Goal: Transaction & Acquisition: Obtain resource

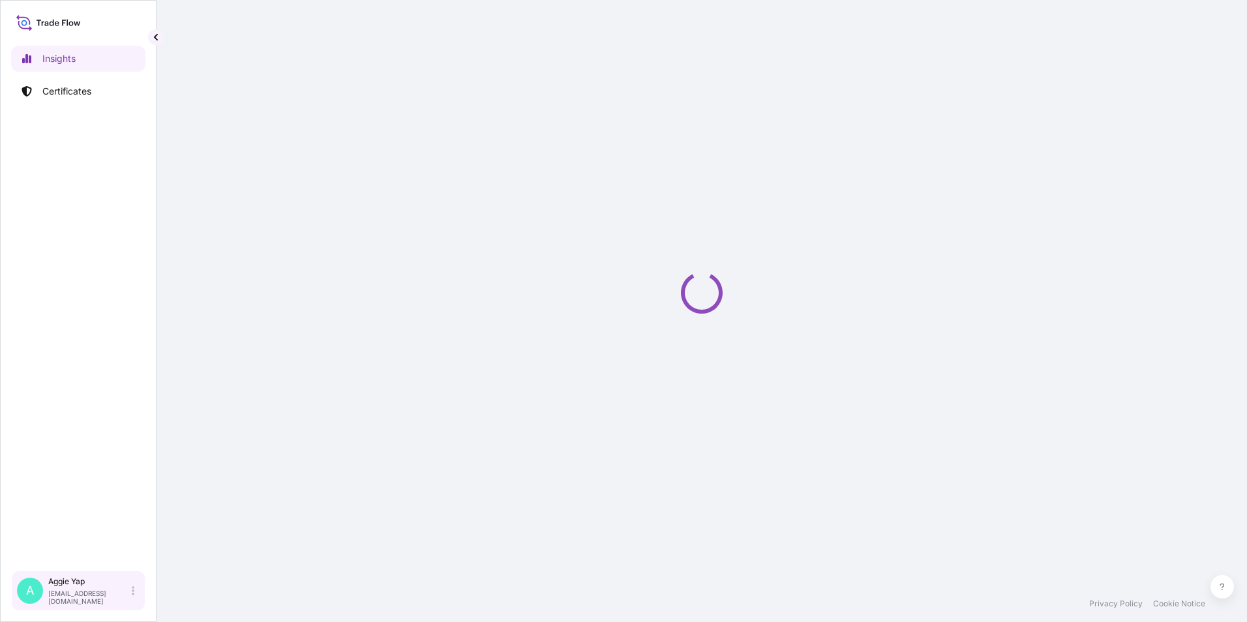
select select "2025"
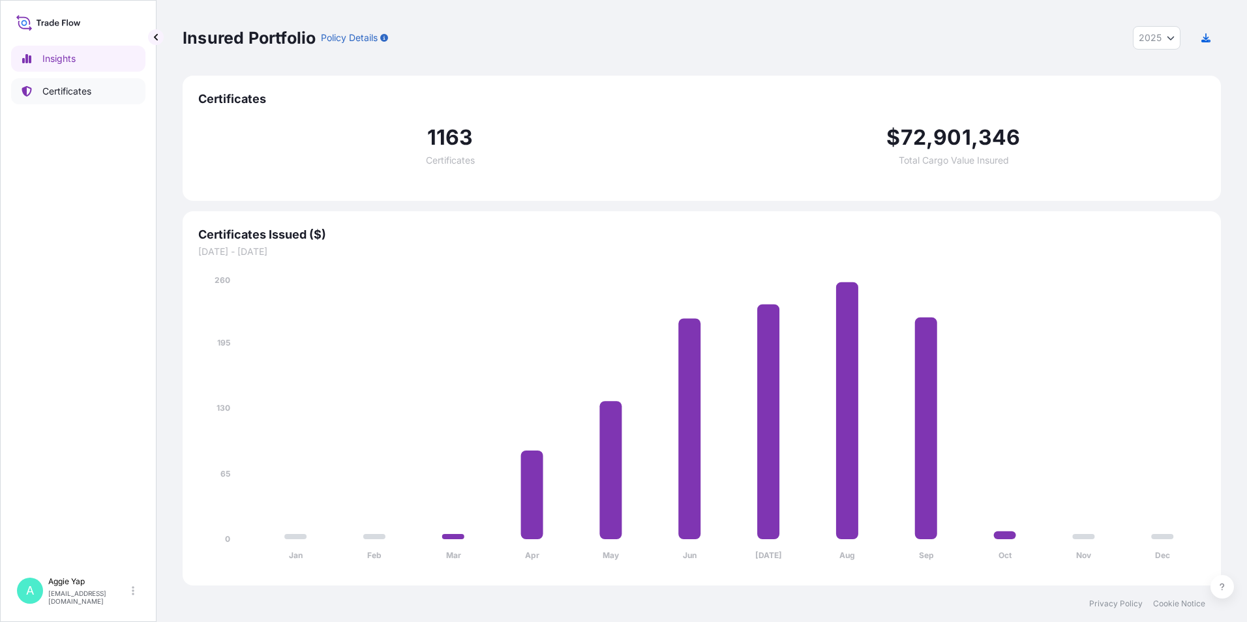
click at [56, 87] on p "Certificates" at bounding box center [66, 91] width 49 height 13
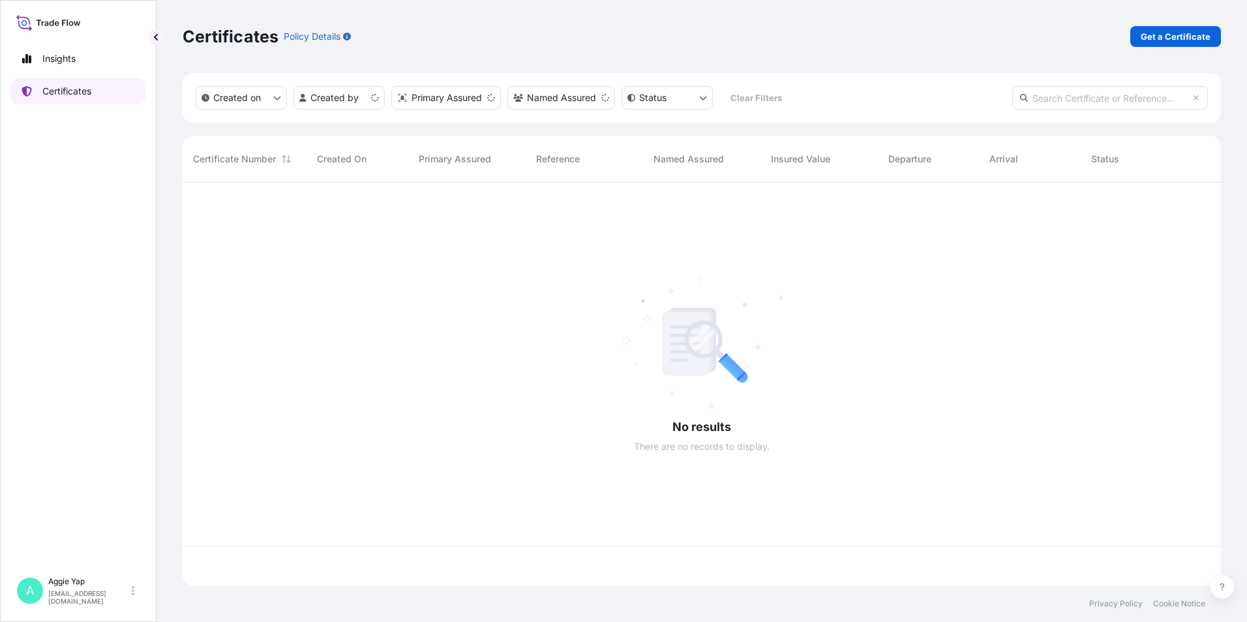
scroll to position [401, 1029]
click at [1175, 35] on p "Get a Certificate" at bounding box center [1176, 36] width 70 height 13
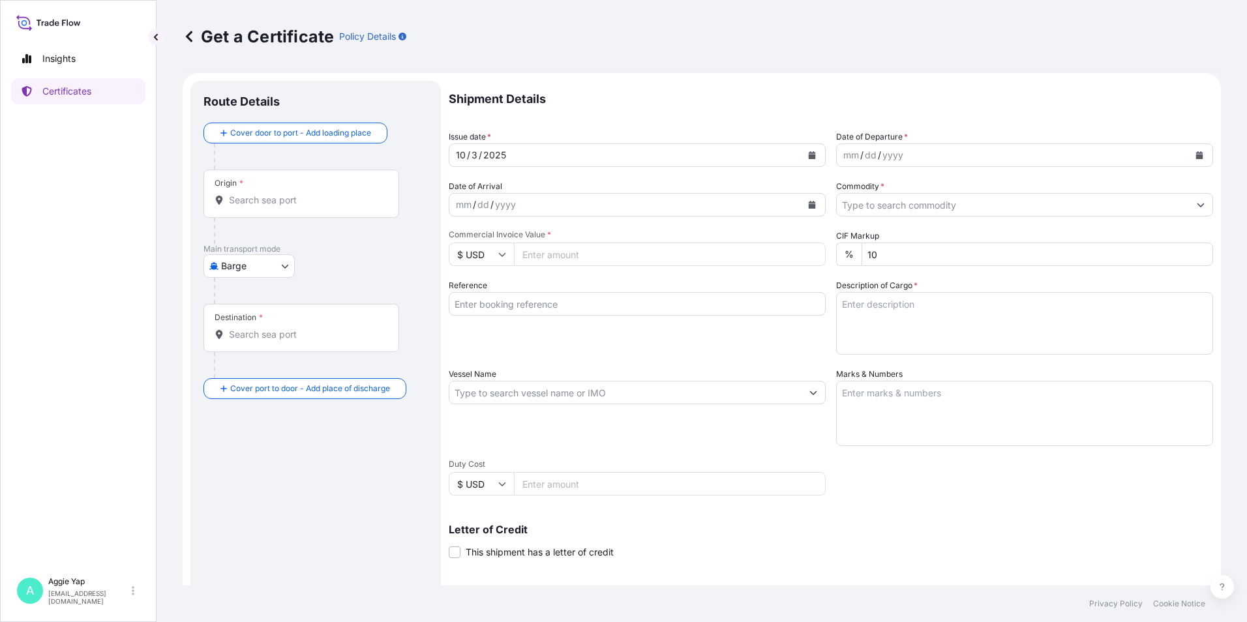
click at [249, 270] on body "Insights Certificates A [PERSON_NAME] [EMAIL_ADDRESS][DOMAIN_NAME] Get a Certif…" at bounding box center [623, 311] width 1247 height 622
click at [262, 419] on span "Ocean Vessel" at bounding box center [257, 417] width 58 height 13
select select "Ocean Vessel"
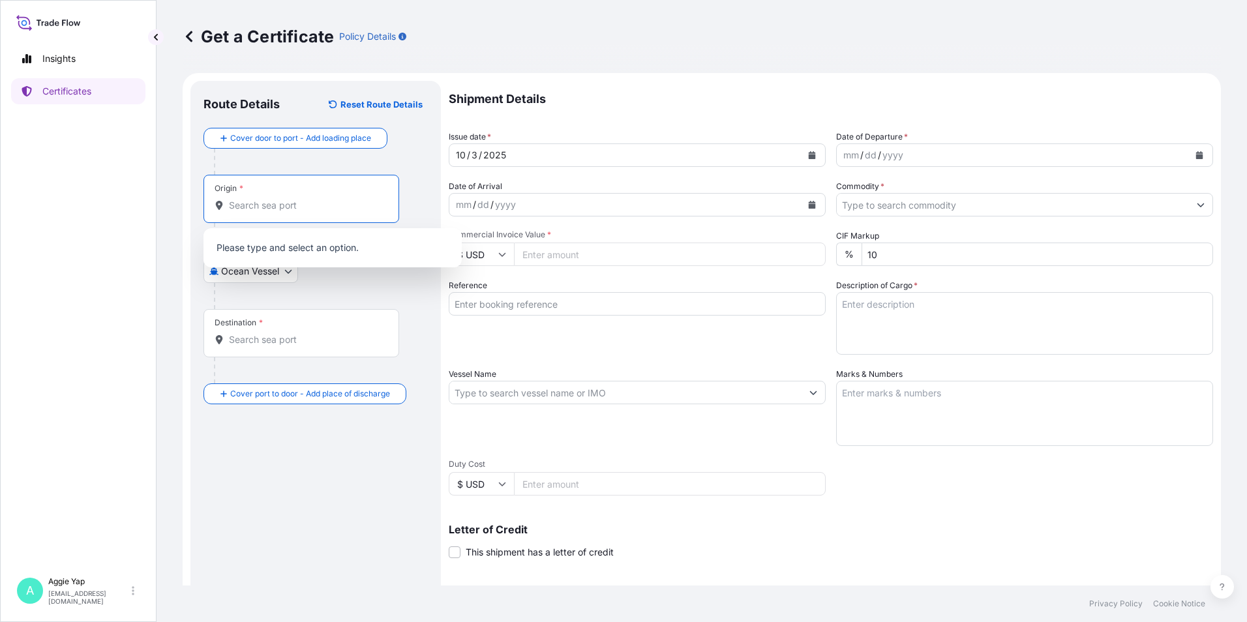
click at [267, 200] on input "Origin *" at bounding box center [306, 205] width 154 height 13
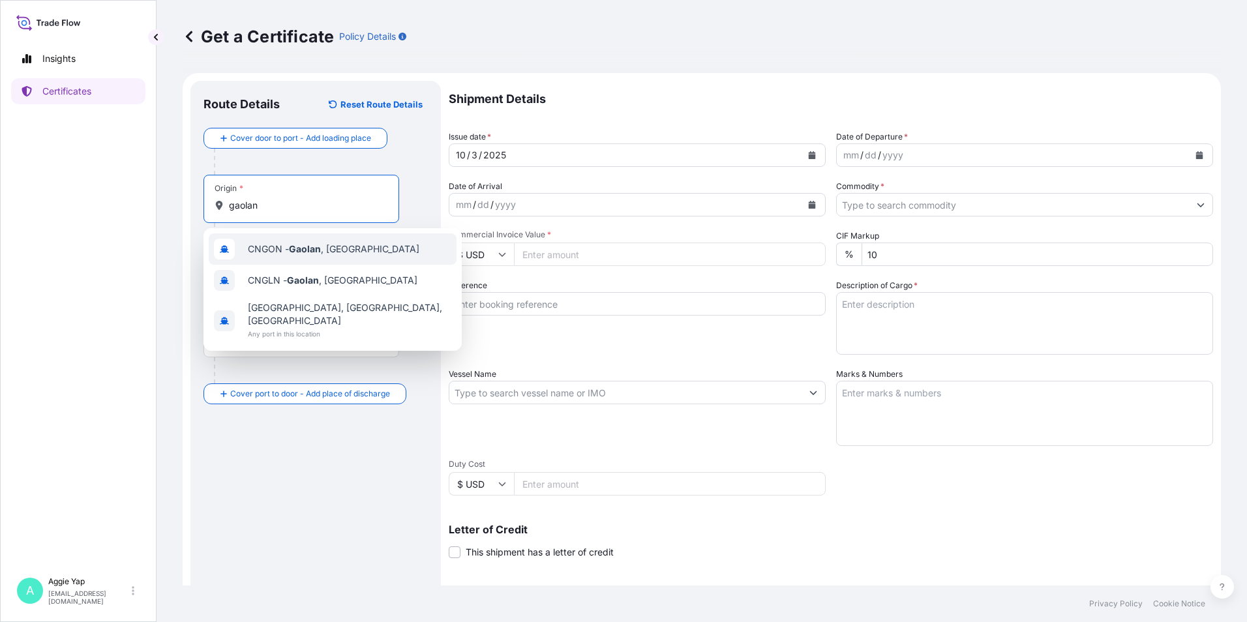
click at [302, 255] on span "CNGON - [GEOGRAPHIC_DATA] , [GEOGRAPHIC_DATA]" at bounding box center [334, 249] width 172 height 13
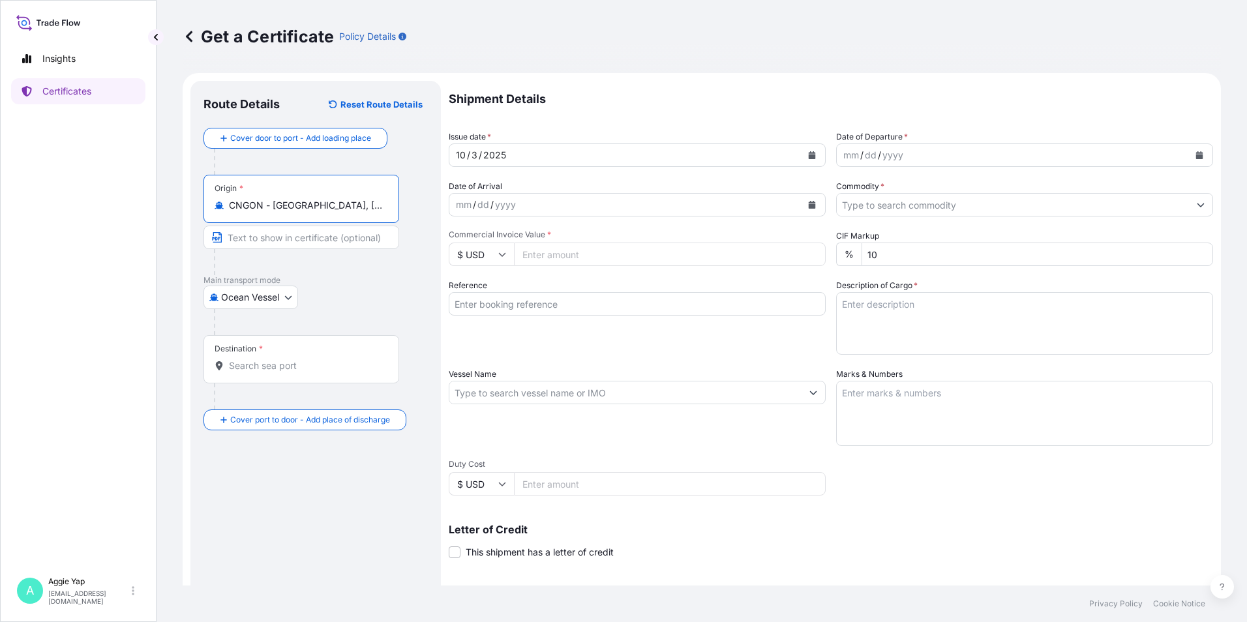
type input "CNGON - [GEOGRAPHIC_DATA], [GEOGRAPHIC_DATA]"
drag, startPoint x: 276, startPoint y: 233, endPoint x: 275, endPoint y: 243, distance: 9.8
click at [276, 235] on input "Text to appear on certificate" at bounding box center [302, 237] width 196 height 23
type input "GAOLAN"
click at [304, 390] on div at bounding box center [306, 397] width 185 height 26
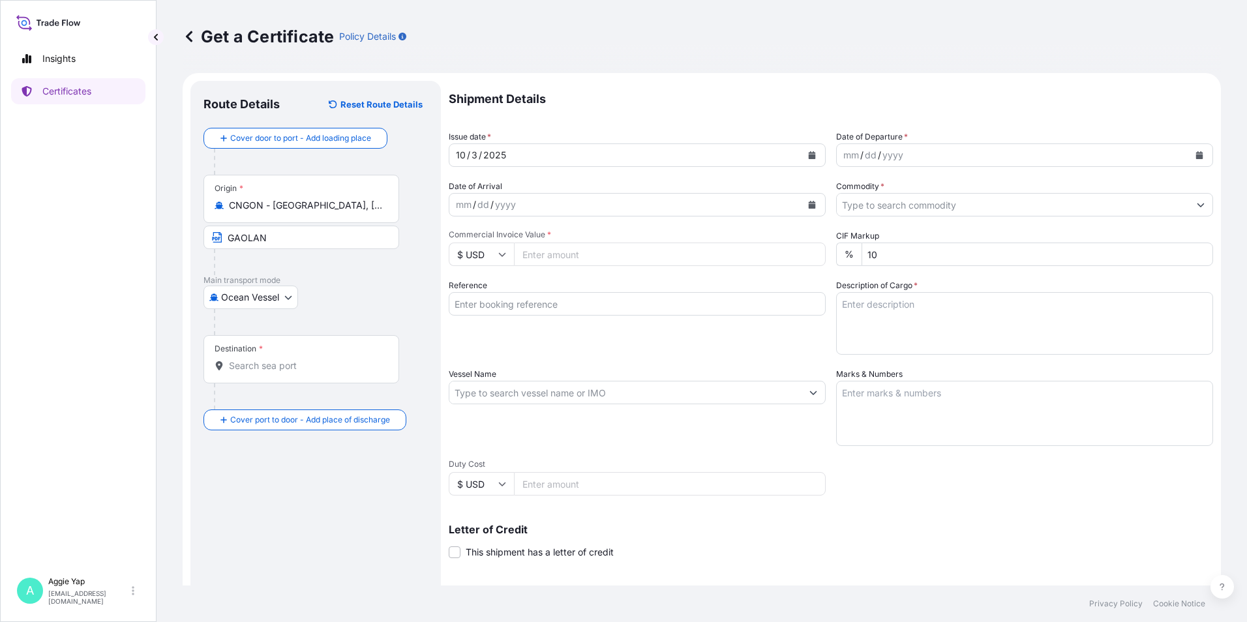
click at [273, 375] on div "Destination *" at bounding box center [302, 359] width 196 height 48
click at [273, 373] on input "Destination *" at bounding box center [306, 366] width 154 height 13
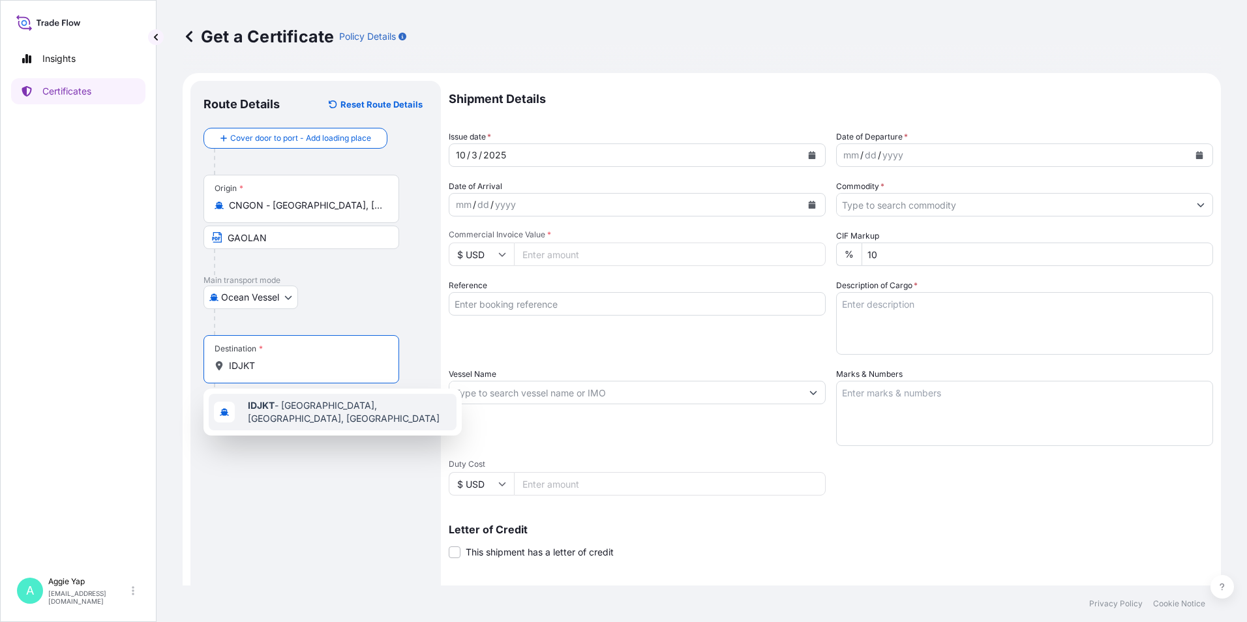
click at [292, 412] on span "IDJKT - [GEOGRAPHIC_DATA], [GEOGRAPHIC_DATA], [GEOGRAPHIC_DATA]" at bounding box center [350, 412] width 204 height 26
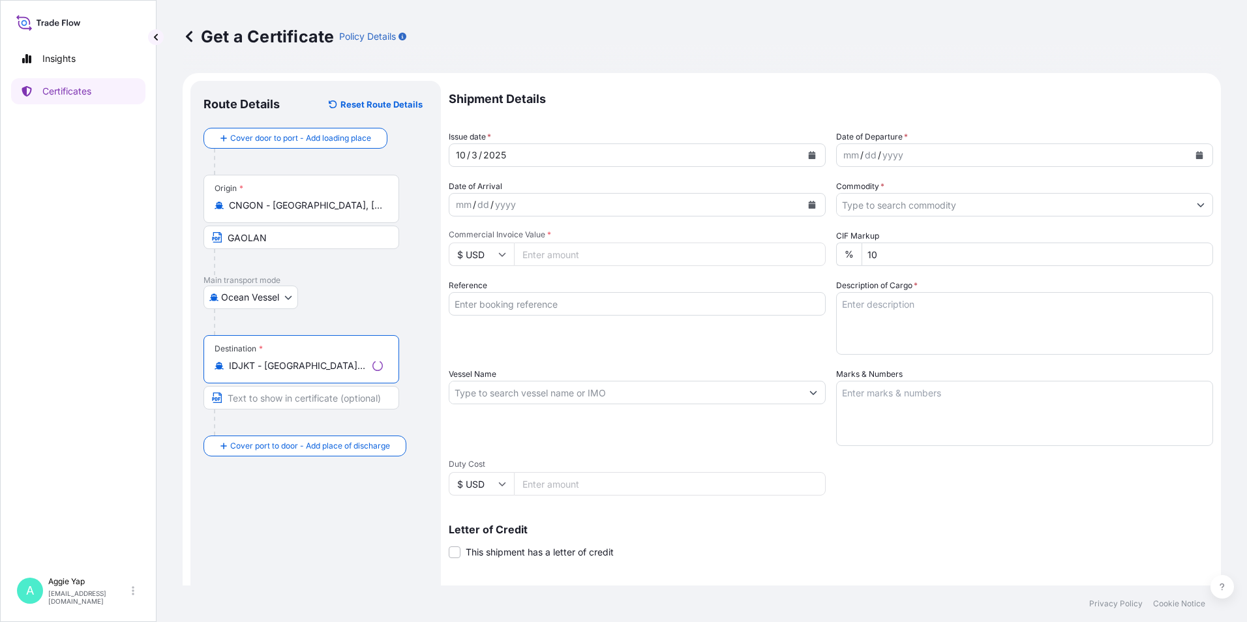
type input "IDJKT - [GEOGRAPHIC_DATA], [GEOGRAPHIC_DATA], [GEOGRAPHIC_DATA]"
click at [278, 401] on input "Text to appear on certificate" at bounding box center [302, 397] width 196 height 23
type input "K"
type input "JAKATA"
click at [808, 152] on icon "Calendar" at bounding box center [812, 155] width 8 height 8
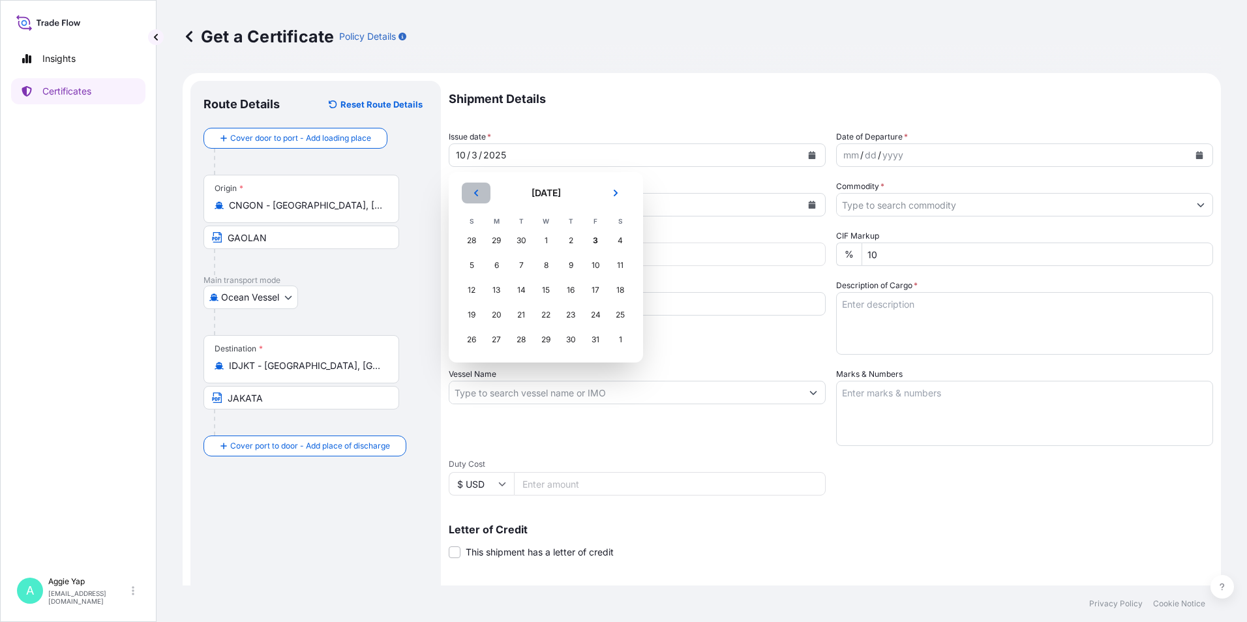
click at [472, 190] on button "Previous" at bounding box center [476, 193] width 29 height 21
click at [551, 268] on div "10" at bounding box center [545, 265] width 23 height 23
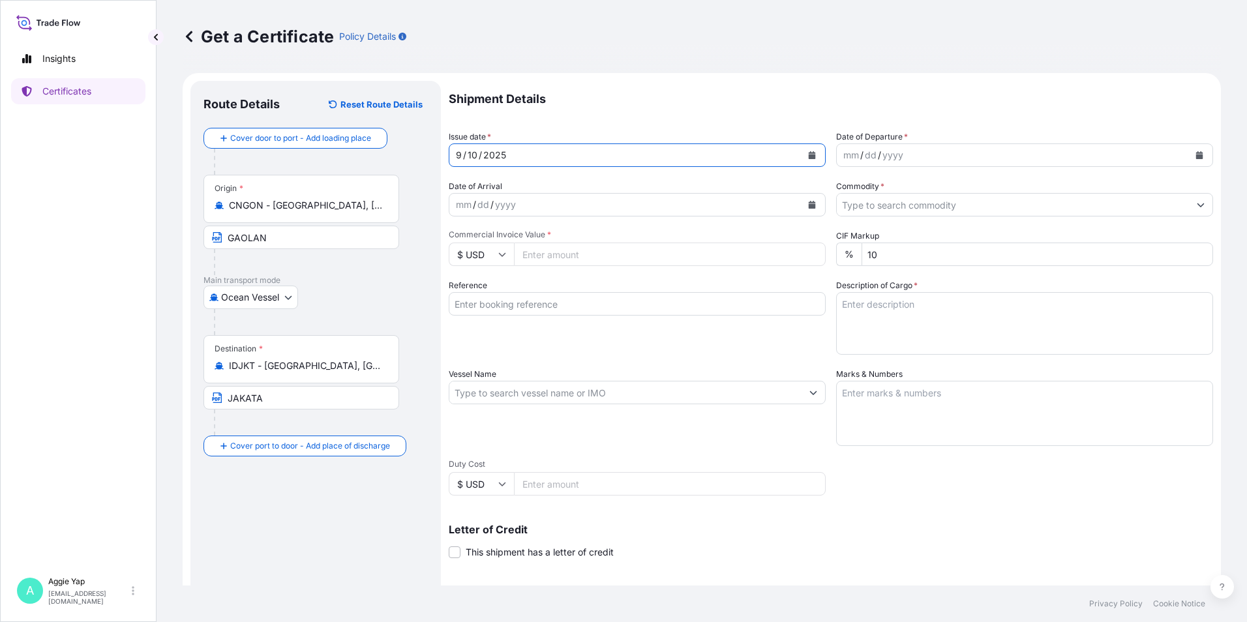
click at [1197, 153] on icon "Calendar" at bounding box center [1200, 155] width 7 height 8
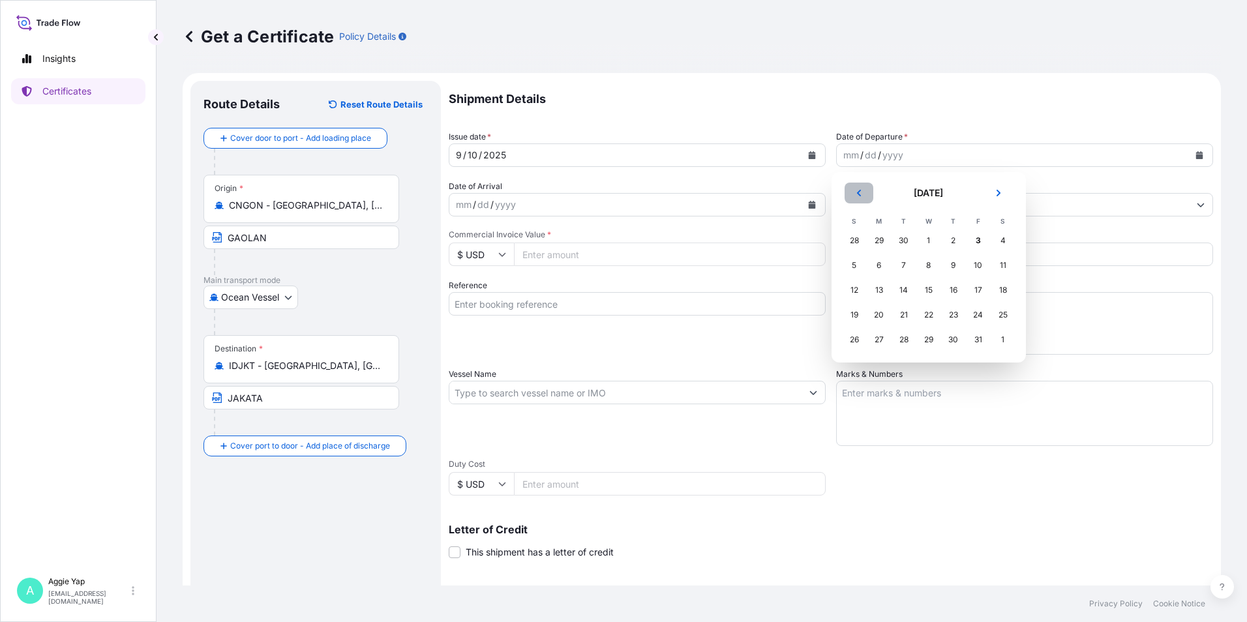
click at [857, 193] on icon "Previous" at bounding box center [859, 193] width 8 height 8
click at [932, 272] on div "10" at bounding box center [928, 265] width 23 height 23
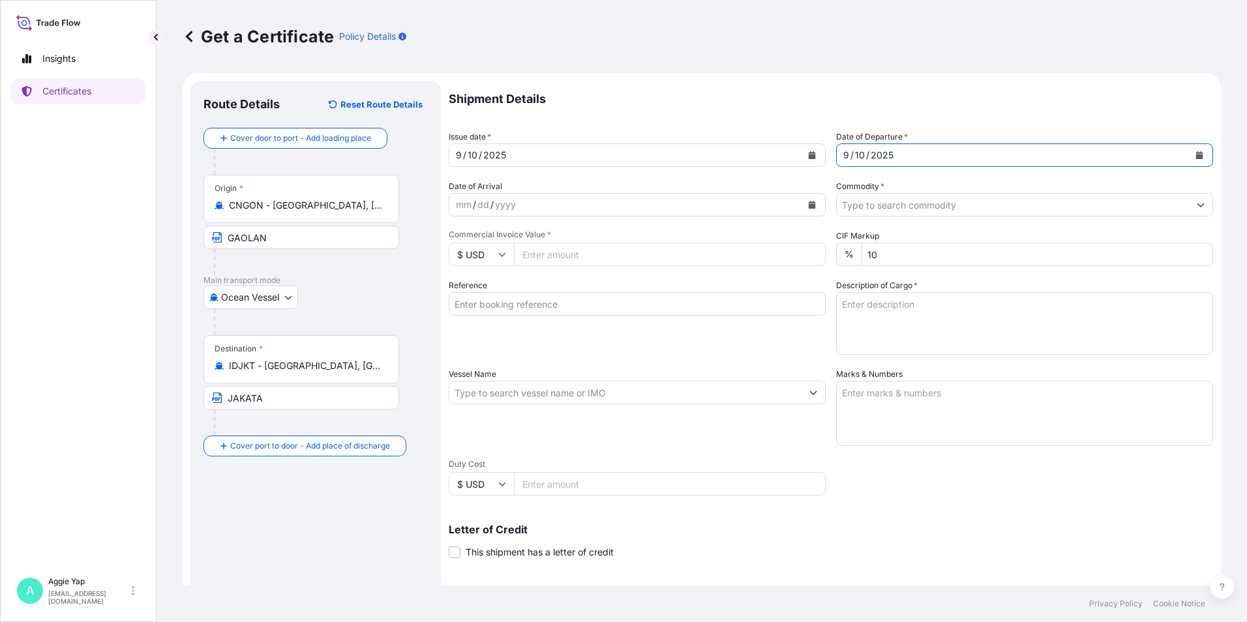
click at [977, 207] on input "Commodity *" at bounding box center [1013, 204] width 352 height 23
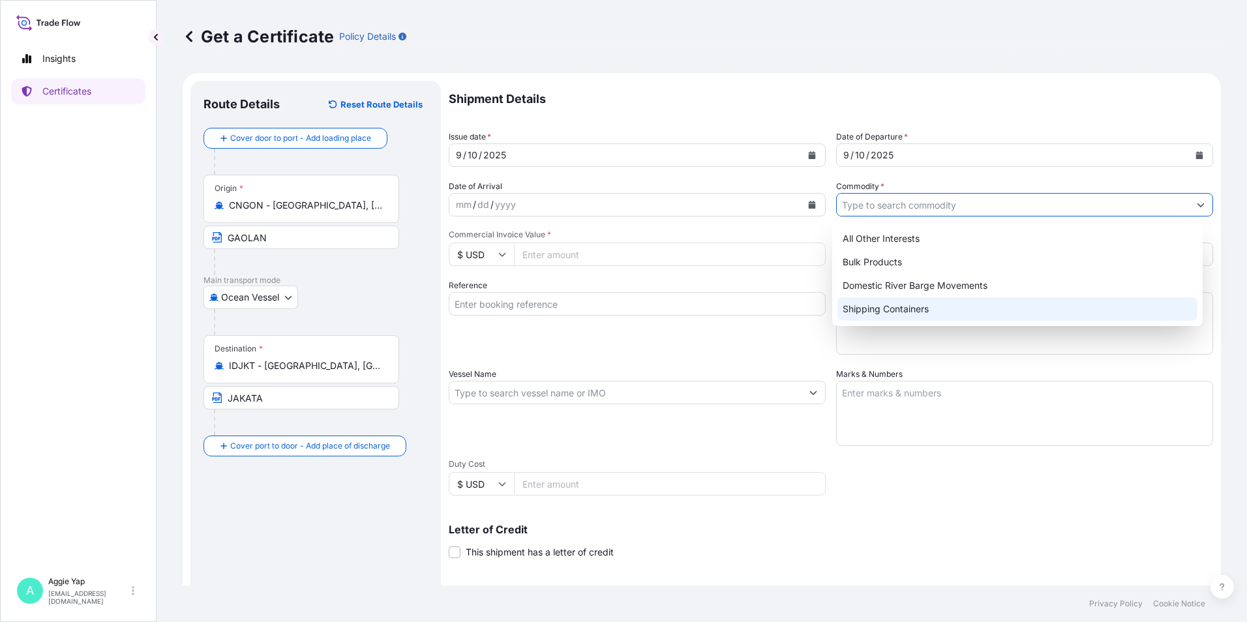
click at [902, 304] on div "Shipping Containers" at bounding box center [1018, 309] width 361 height 23
type input "Shipping Containers"
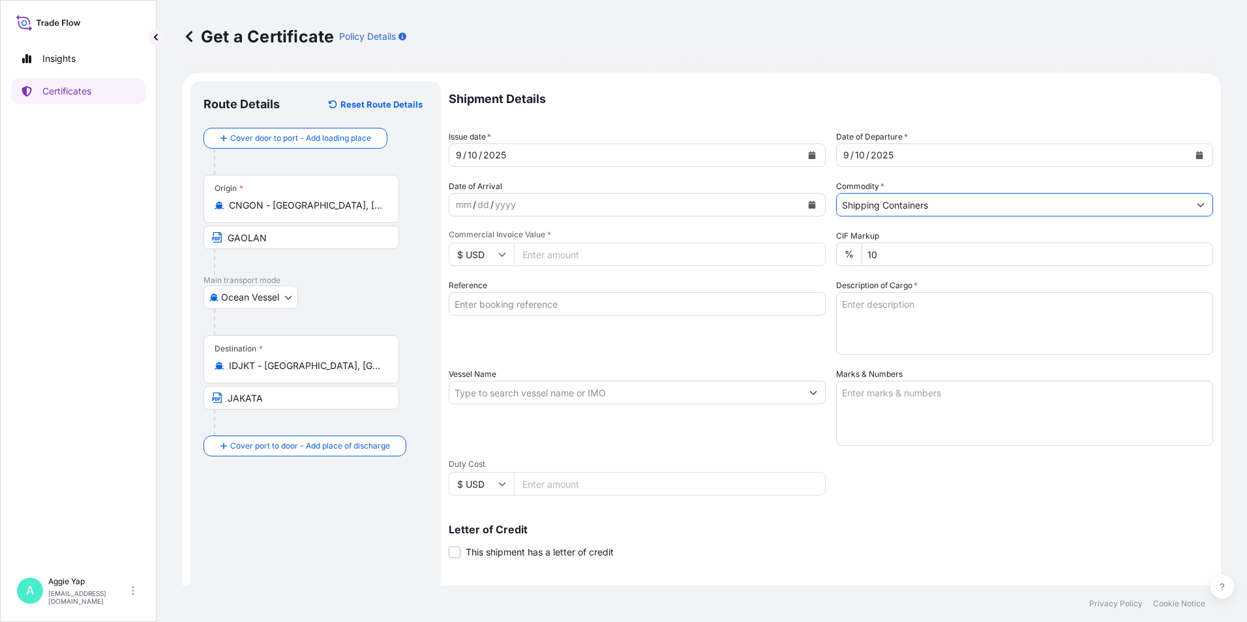
click at [640, 260] on input "Commercial Invoice Value *" at bounding box center [670, 254] width 312 height 23
type input "47764.64"
click at [660, 318] on div "Reference" at bounding box center [637, 317] width 377 height 76
click at [653, 313] on input "Reference" at bounding box center [637, 303] width 377 height 23
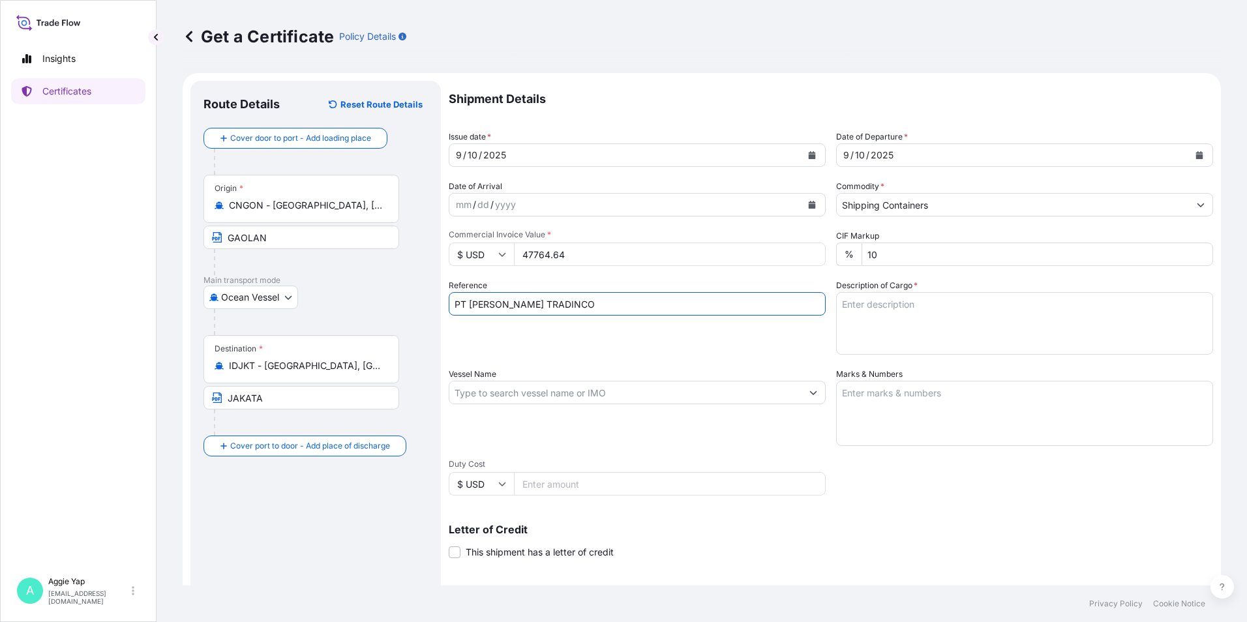
type input "PT [PERSON_NAME] TRADINCO"
click at [848, 324] on textarea "TOTAL: 40 DRUMS" at bounding box center [1024, 323] width 377 height 63
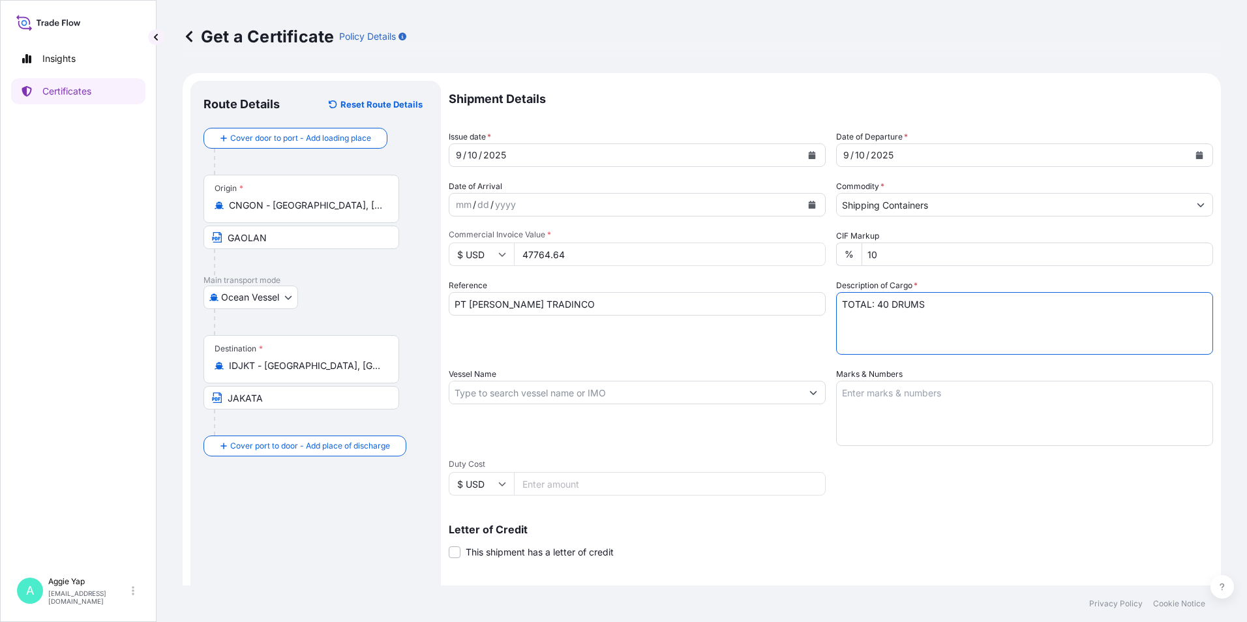
paste textarea "ADDITIVES FOR LUBRICATING OIL"
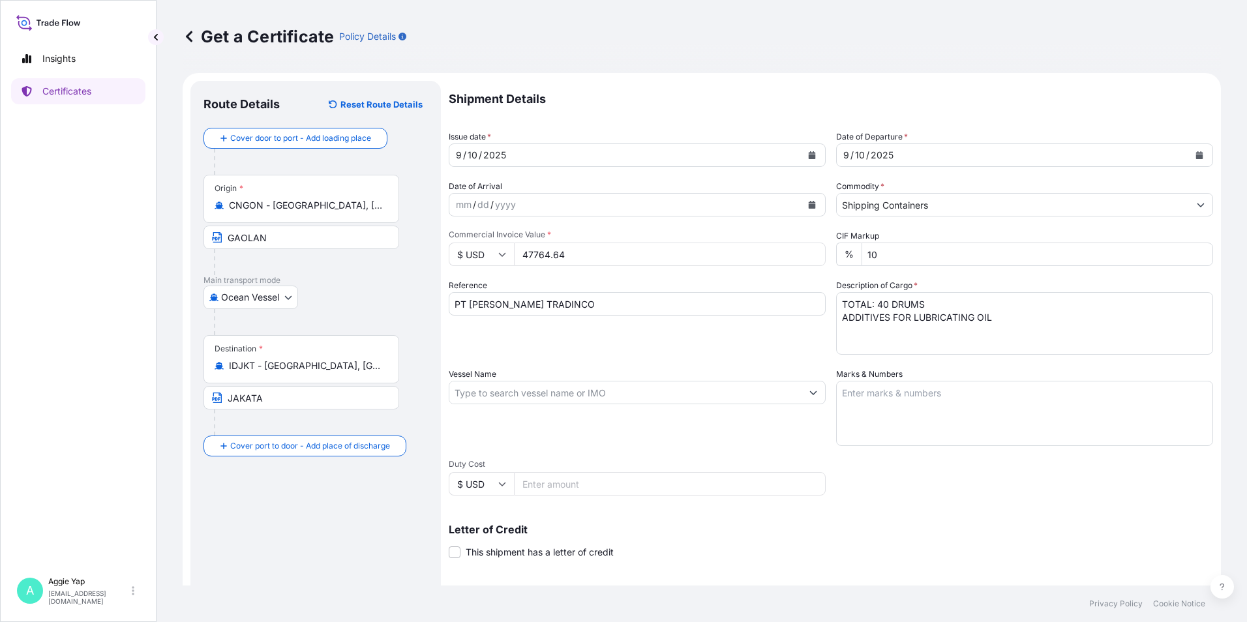
drag, startPoint x: 887, startPoint y: 415, endPoint x: 856, endPoint y: 367, distance: 57.5
click at [887, 413] on textarea "Marks & Numbers" at bounding box center [1024, 413] width 377 height 65
click at [850, 333] on textarea "TOTAL: 40 DRUMS ADDITIVES FOR LUBRICATING OIL" at bounding box center [1024, 323] width 377 height 63
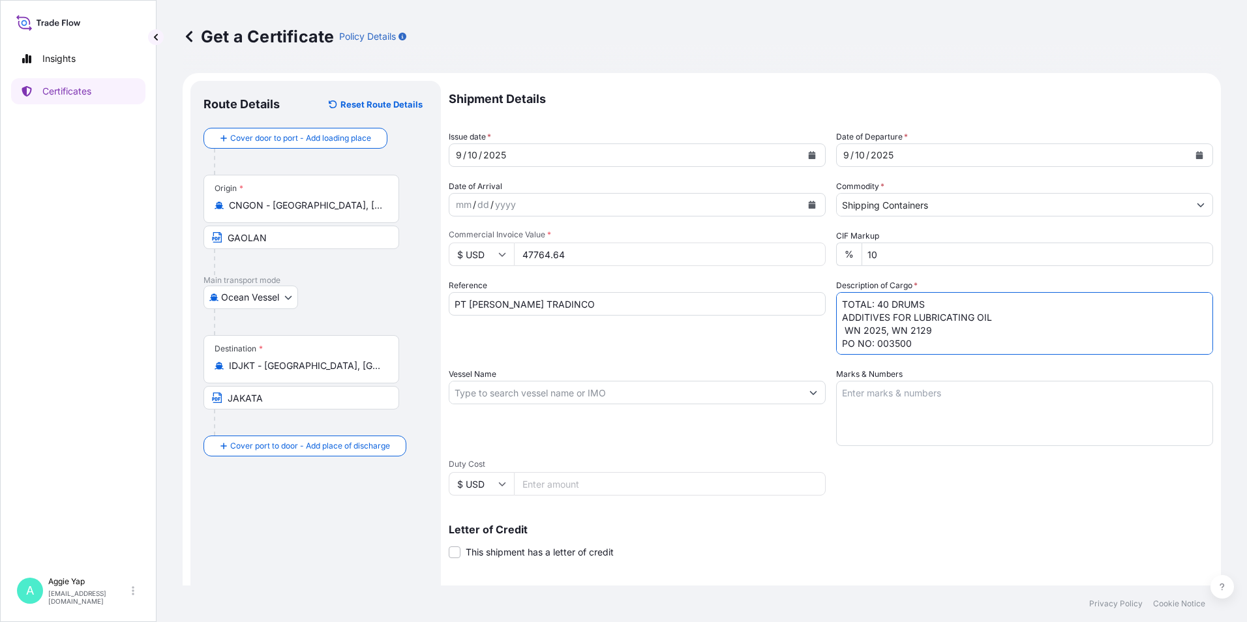
click at [843, 329] on textarea "TOTAL: 40 DRUMS ADDITIVES FOR LUBRICATING OIL WN 2025, WN 2129 PO NO: 003500" at bounding box center [1024, 323] width 377 height 63
type textarea "TOTAL: 40 DRUMS ADDITIVES FOR LUBRICATING OIL WN 2025, WN 2129 PO NO: 003500"
click at [525, 390] on input "Vessel Name" at bounding box center [626, 392] width 352 height 23
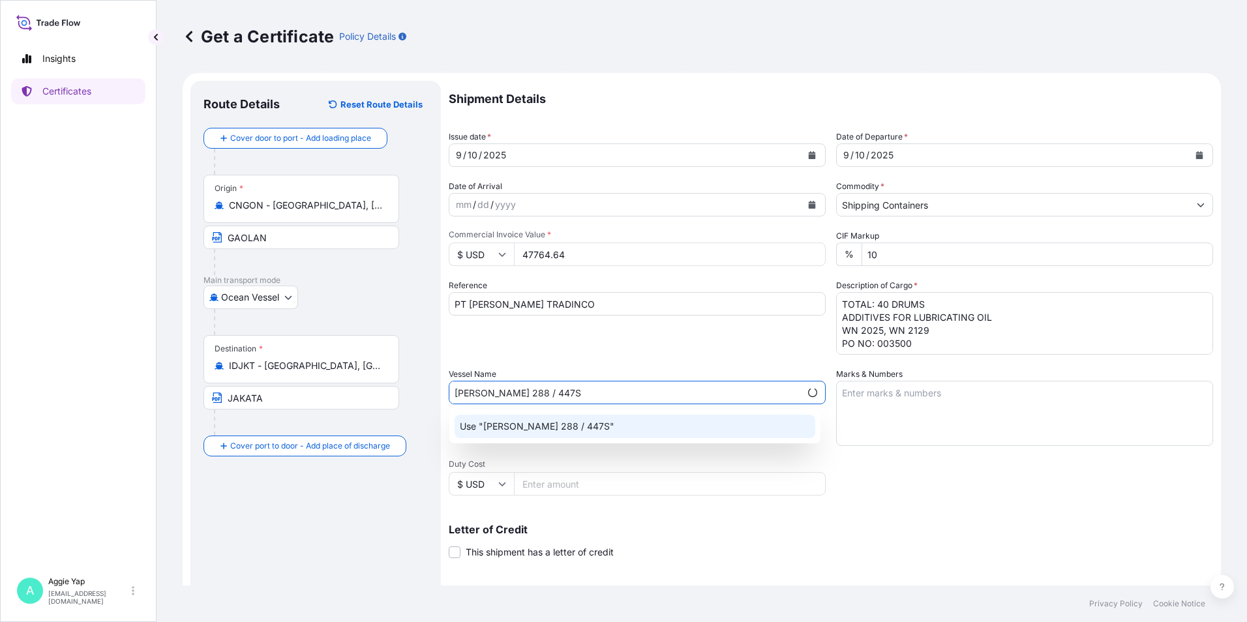
click at [711, 433] on div "Use "[PERSON_NAME] 288 / 447S"" at bounding box center [635, 426] width 361 height 23
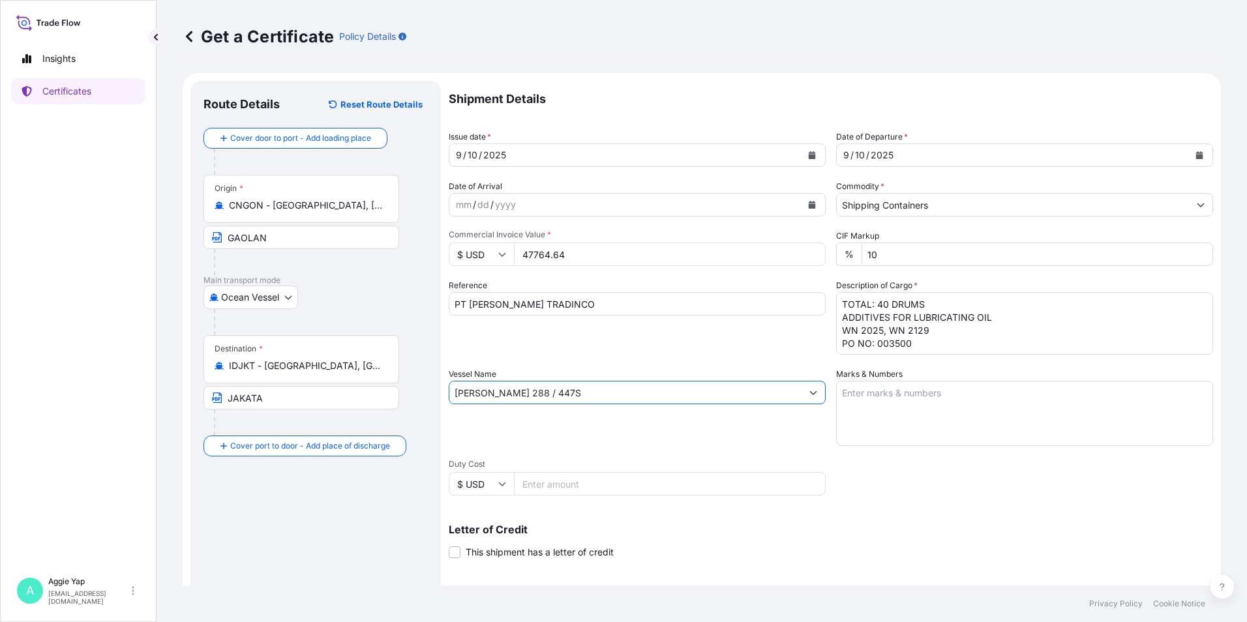
type input "[PERSON_NAME] 288 / 447S"
click at [908, 393] on textarea "Marks & Numbers" at bounding box center [1024, 413] width 377 height 65
type textarea "AS PER BILL OR LADING"
click at [877, 474] on div "Shipment Details Issue date * [DATE] Date of Departure * [DATE] Date of Arrival…" at bounding box center [831, 392] width 765 height 622
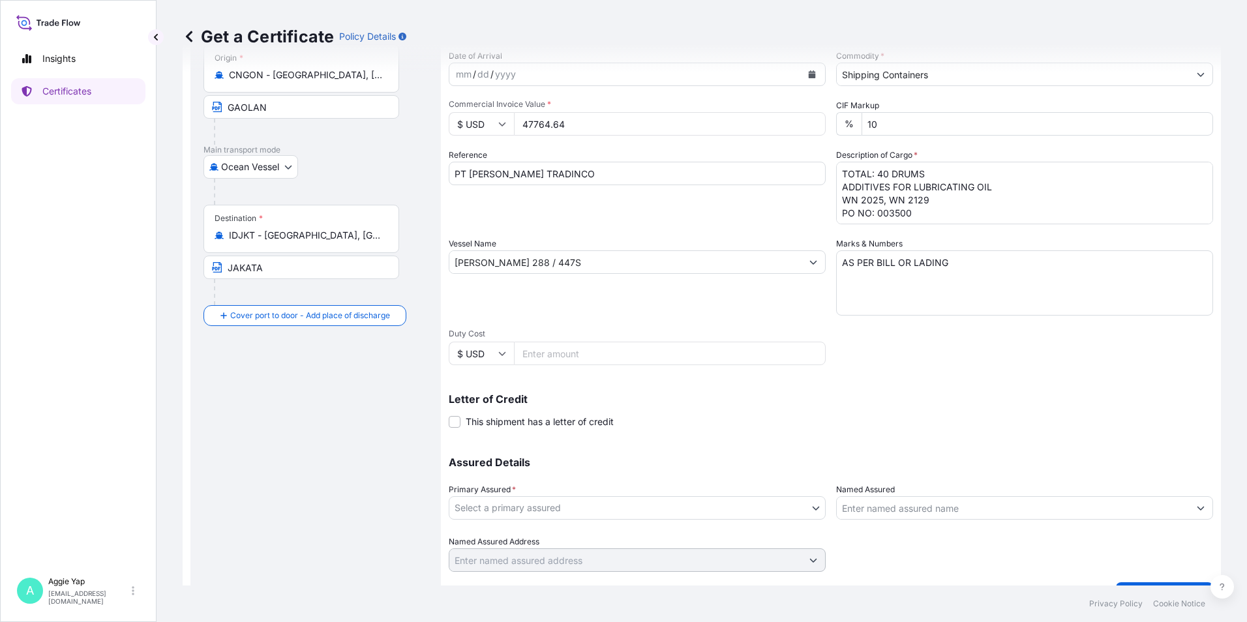
scroll to position [161, 0]
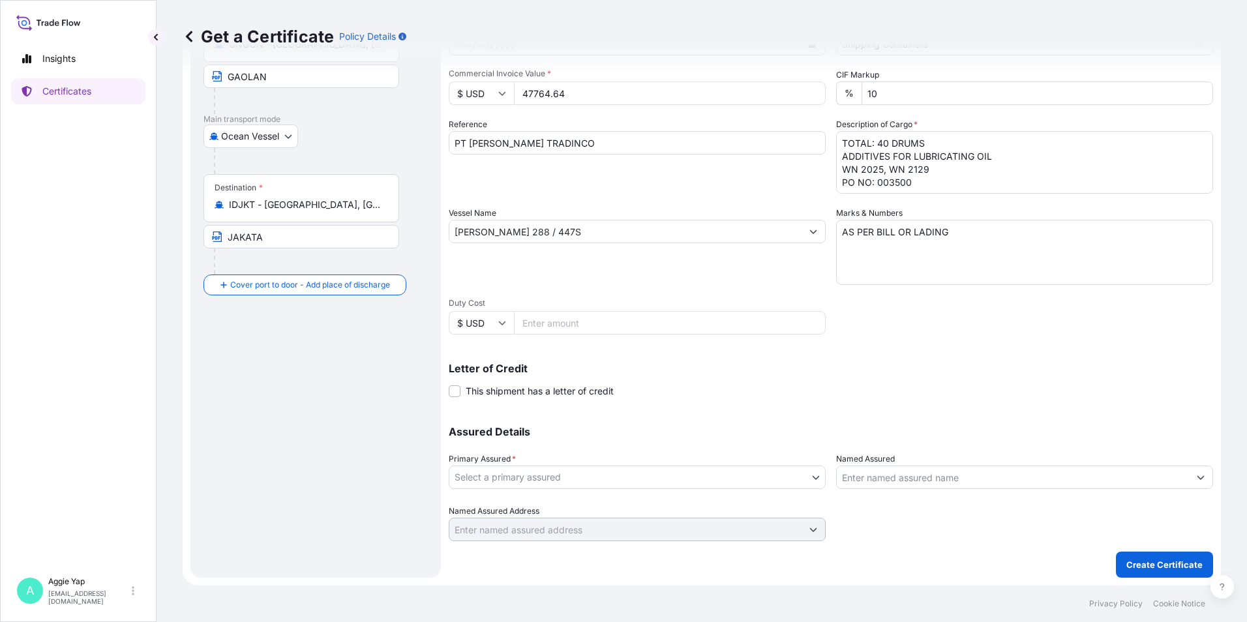
click at [545, 480] on body "Insights Certificates A [PERSON_NAME] [EMAIL_ADDRESS][DOMAIN_NAME] Get a Certif…" at bounding box center [623, 311] width 1247 height 622
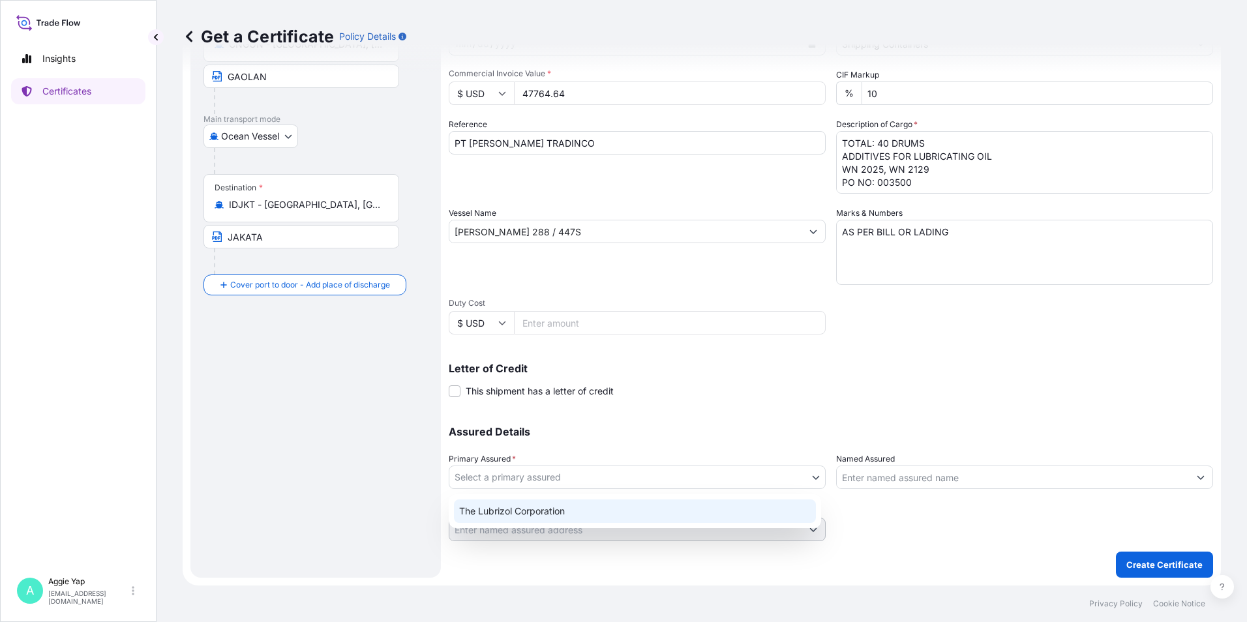
click at [575, 512] on div "The Lubrizol Corporation" at bounding box center [635, 511] width 362 height 23
select select "31566"
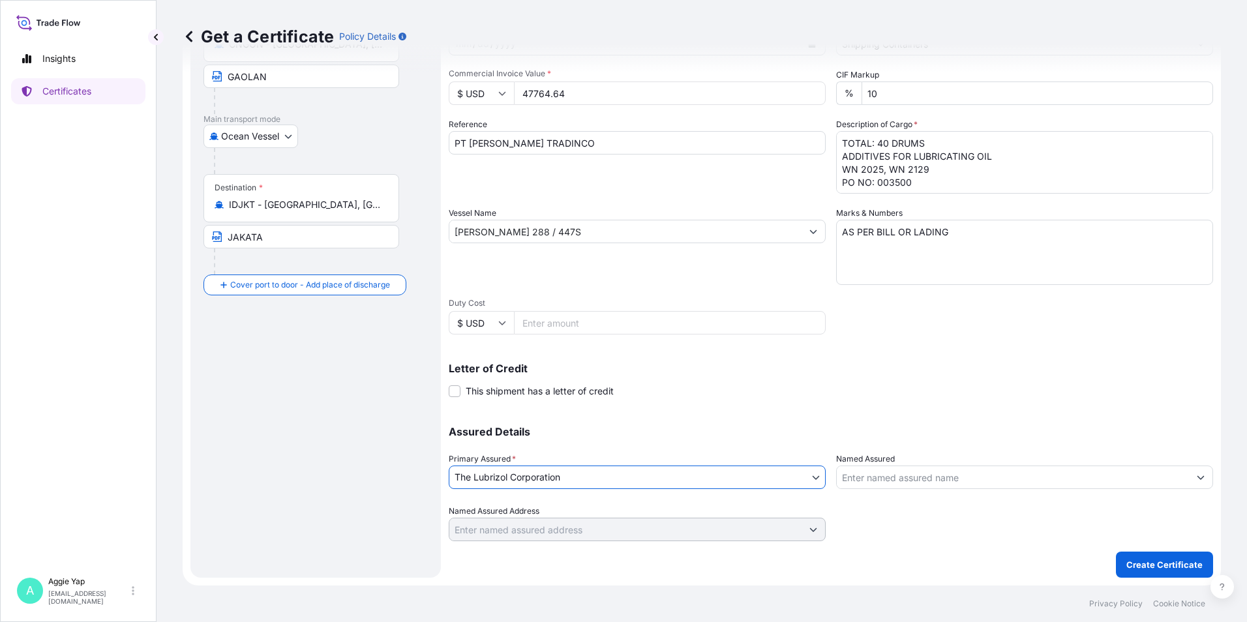
click at [906, 485] on input "Named Assured" at bounding box center [1013, 477] width 352 height 23
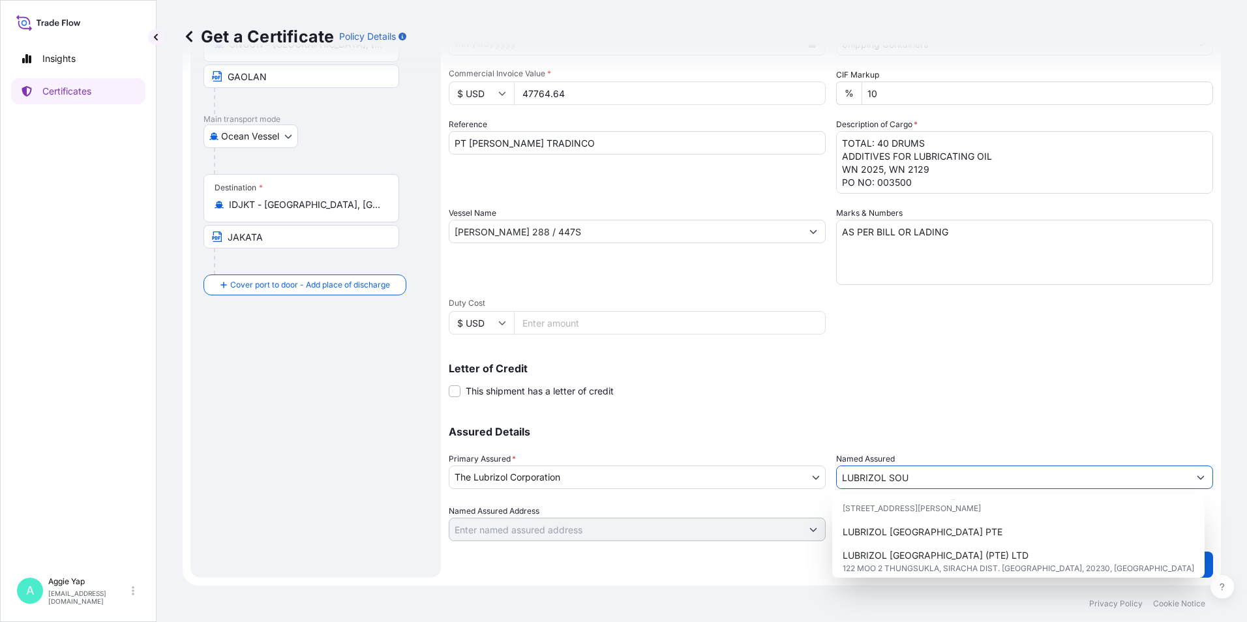
scroll to position [130, 0]
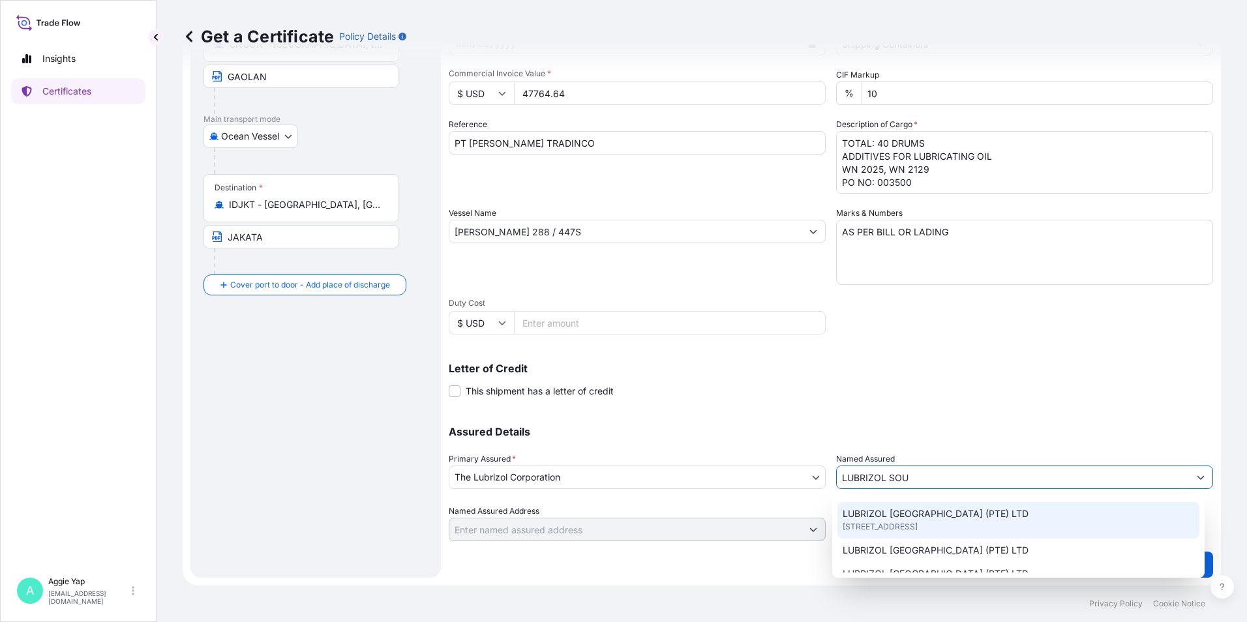
click at [918, 527] on span "[STREET_ADDRESS]" at bounding box center [880, 527] width 75 height 13
type input "LUBRIZOL [GEOGRAPHIC_DATA] (PTE) LTD"
type input "[STREET_ADDRESS]"
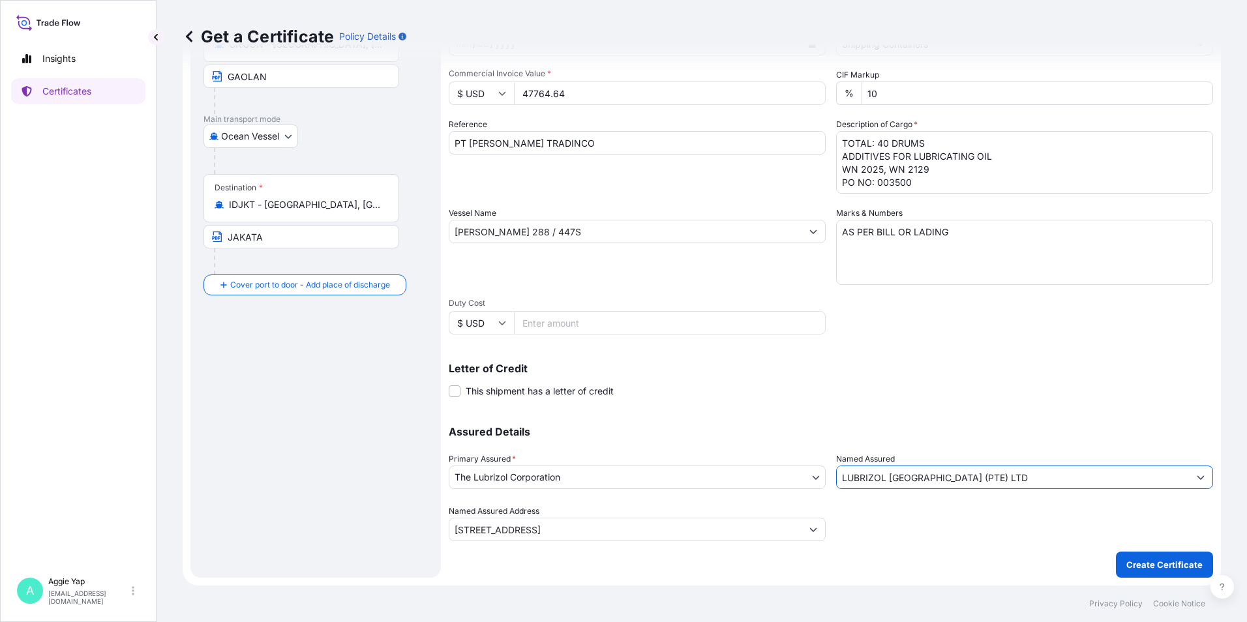
type input "LUBRIZOL [GEOGRAPHIC_DATA] (PTE) LTD"
click at [851, 350] on div "Letter of Credit This shipment has a letter of credit Letter of credit * Letter…" at bounding box center [831, 373] width 765 height 50
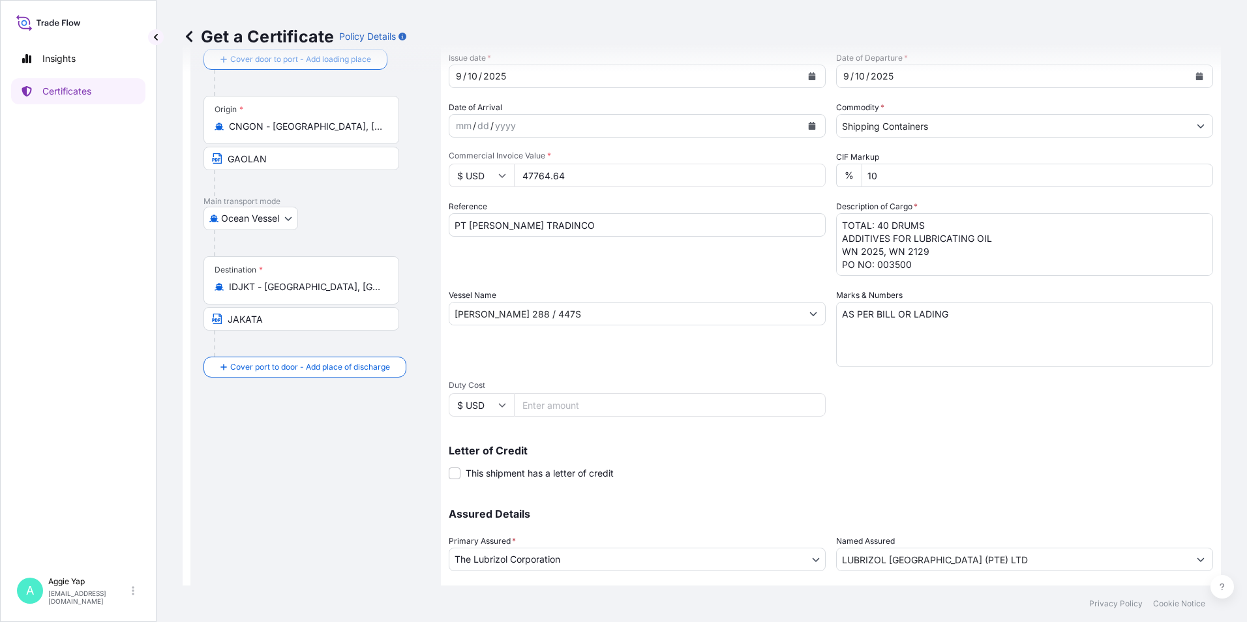
scroll to position [161, 0]
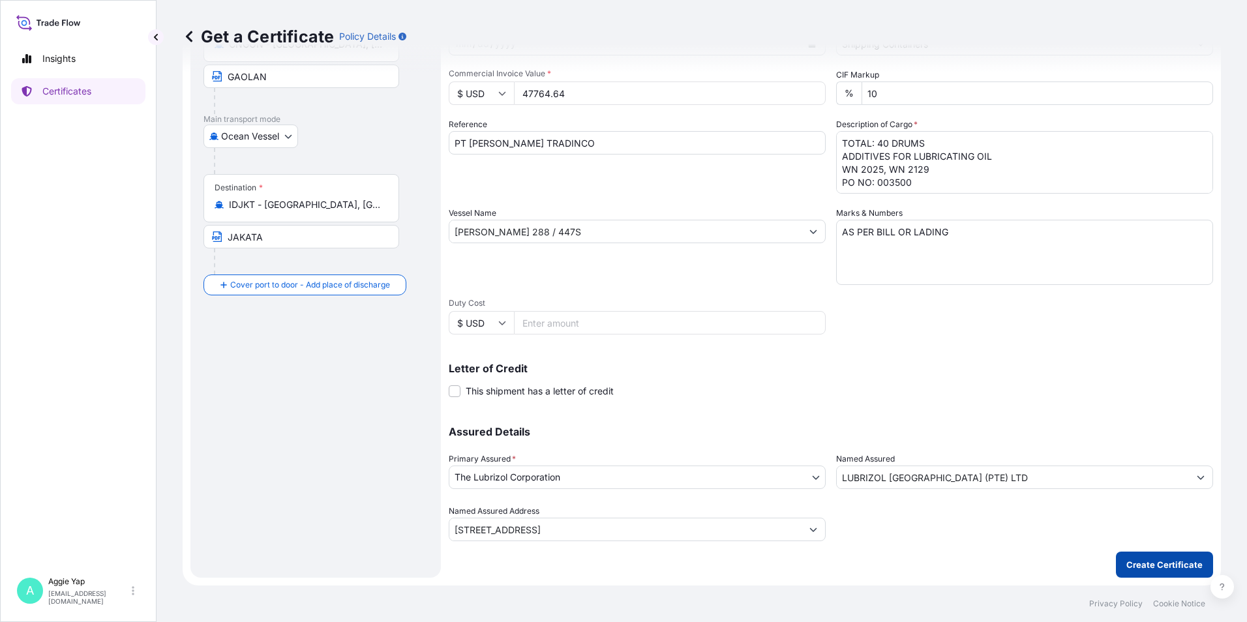
click at [1136, 569] on p "Create Certificate" at bounding box center [1165, 565] width 76 height 13
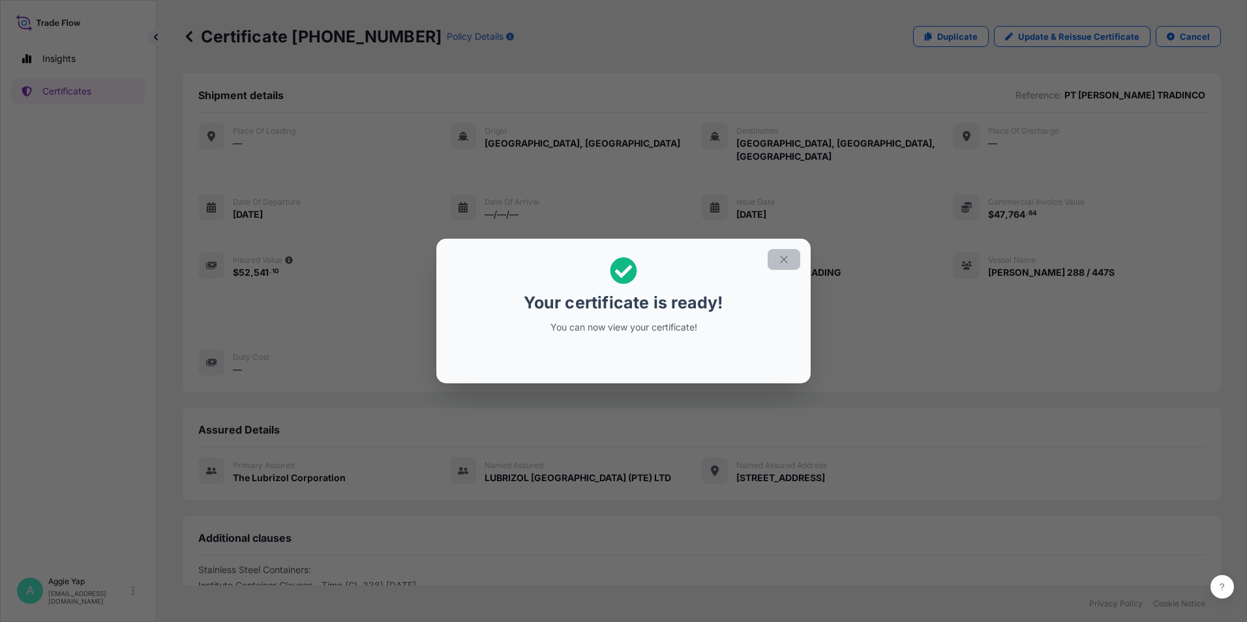
click at [782, 251] on button "button" at bounding box center [784, 259] width 33 height 21
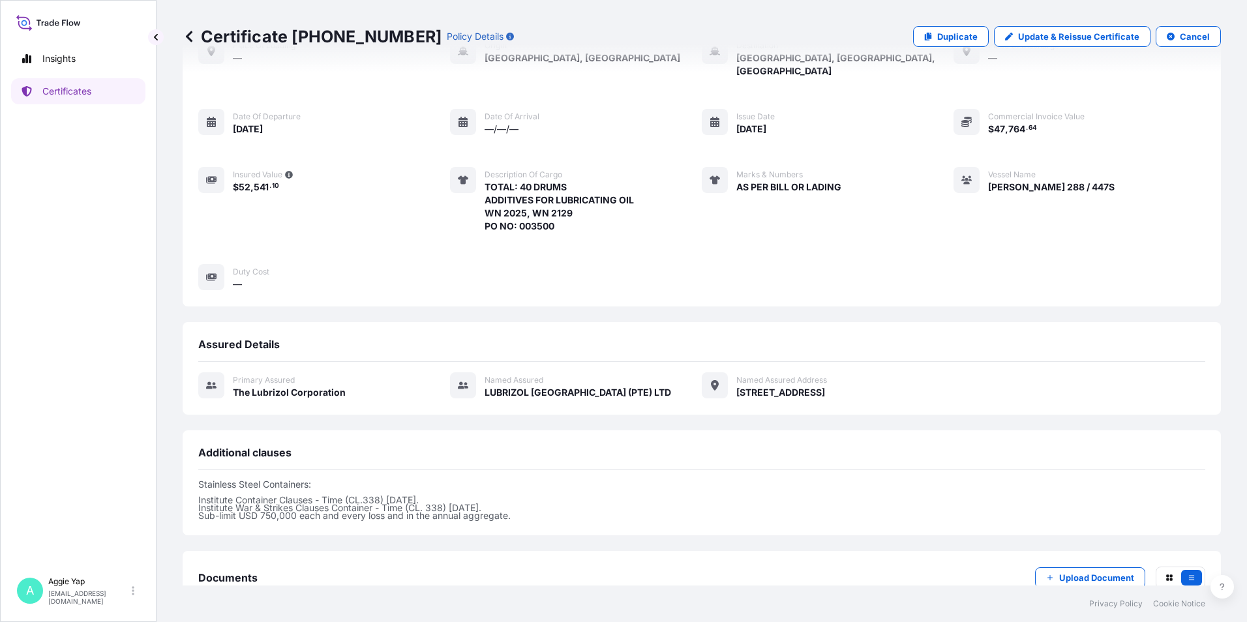
scroll to position [160, 0]
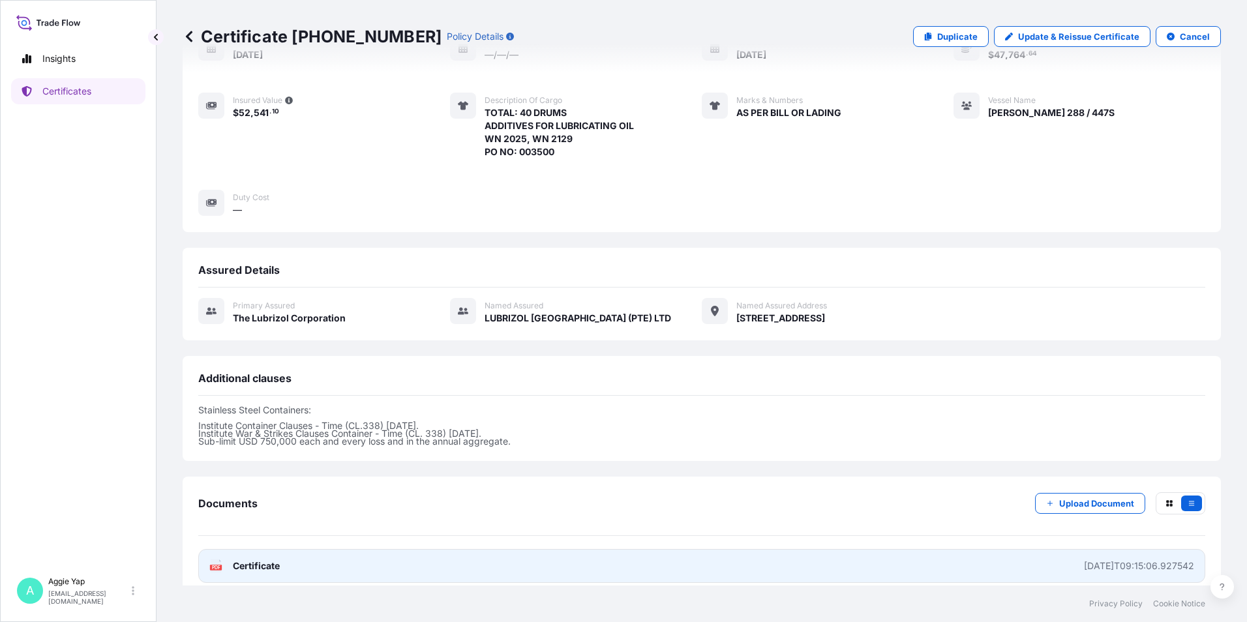
click at [831, 558] on link "PDF Certificate [DATE]T09:15:06.927542" at bounding box center [701, 566] width 1007 height 34
